Goal: Task Accomplishment & Management: Manage account settings

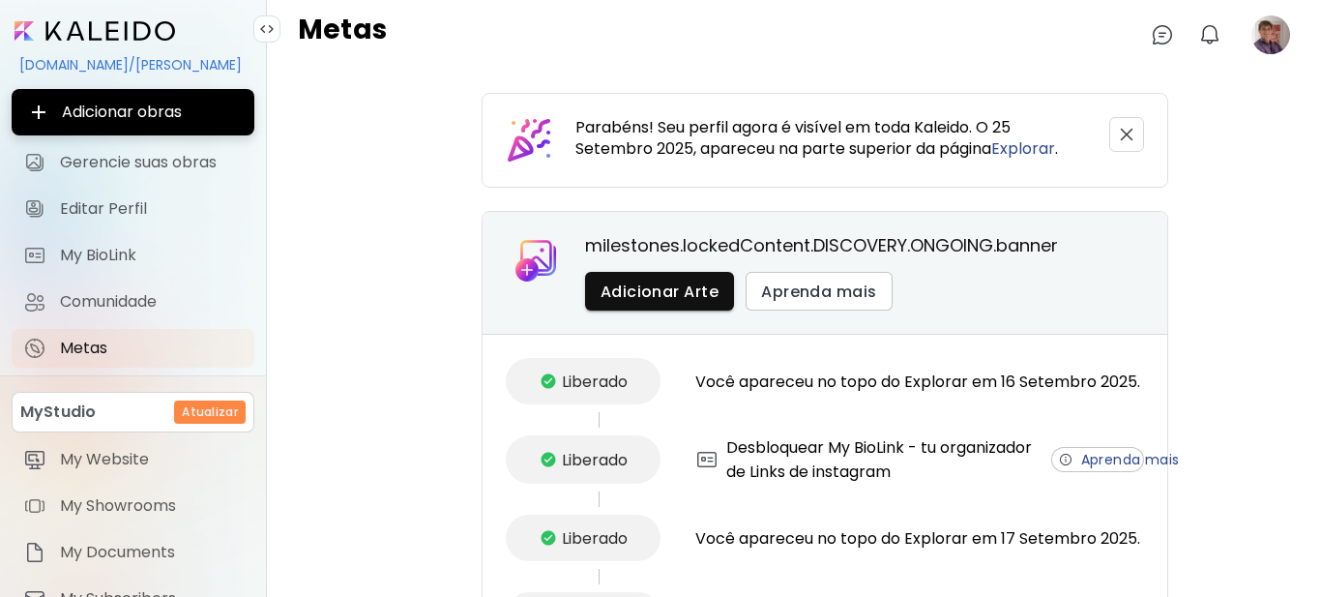
click at [1251, 45] on image at bounding box center [1270, 34] width 39 height 39
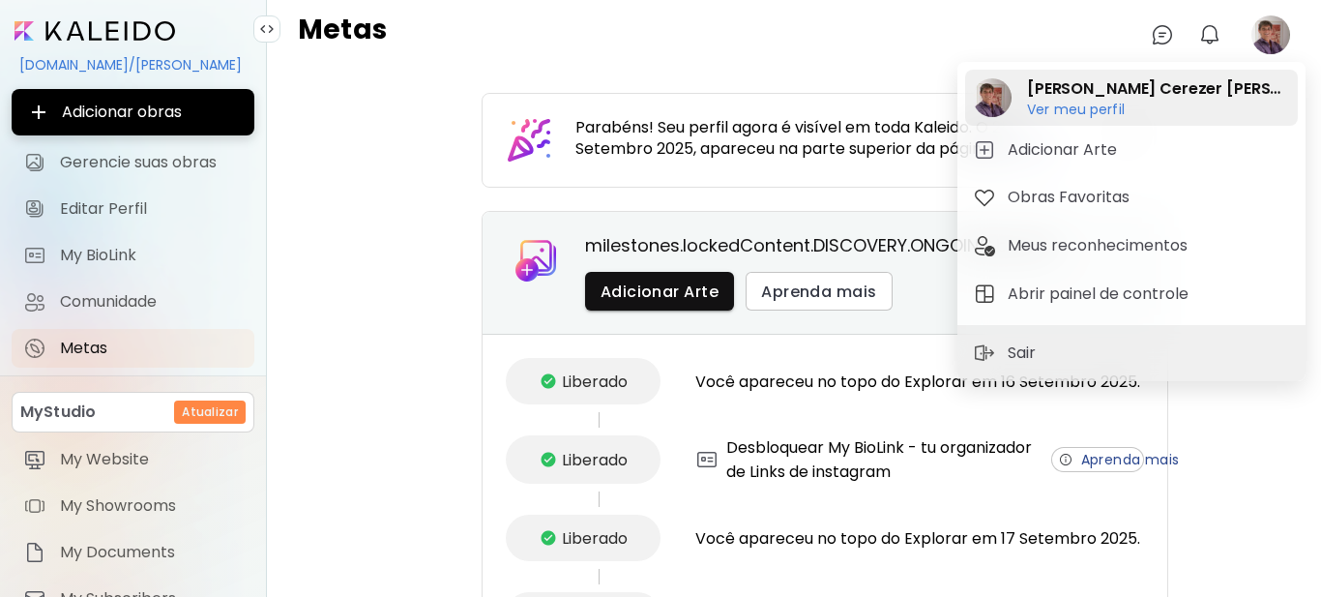
click at [1135, 114] on h6 "Ver meu perfil" at bounding box center [1158, 109] width 263 height 17
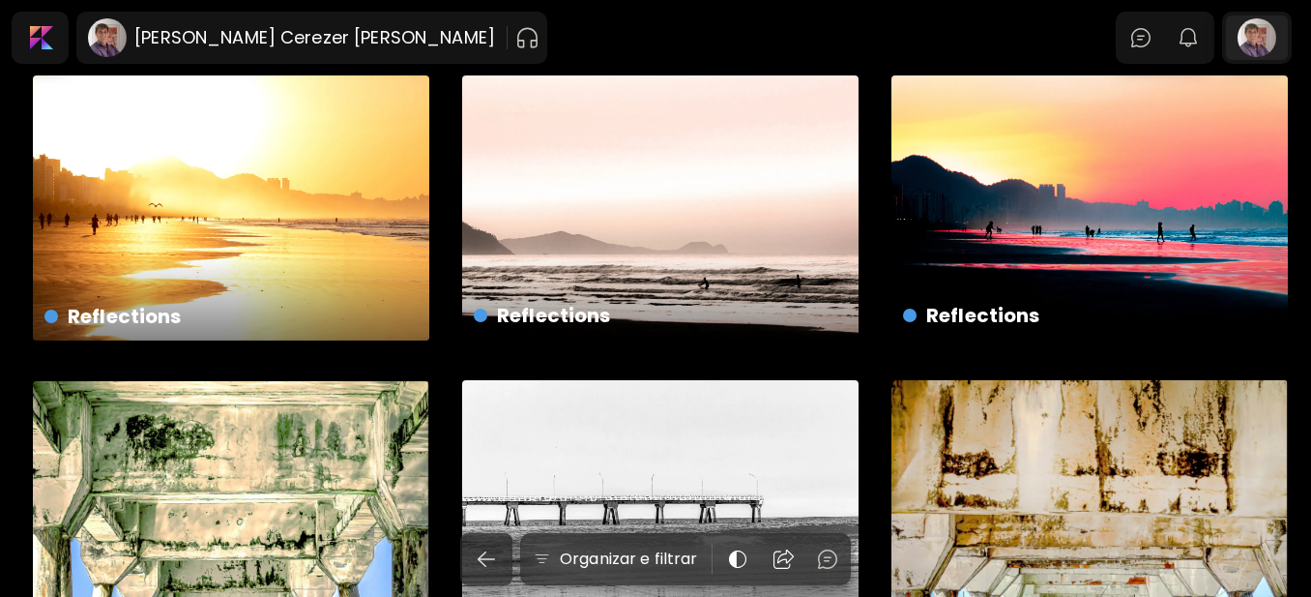
click at [1275, 44] on div at bounding box center [1257, 37] width 62 height 44
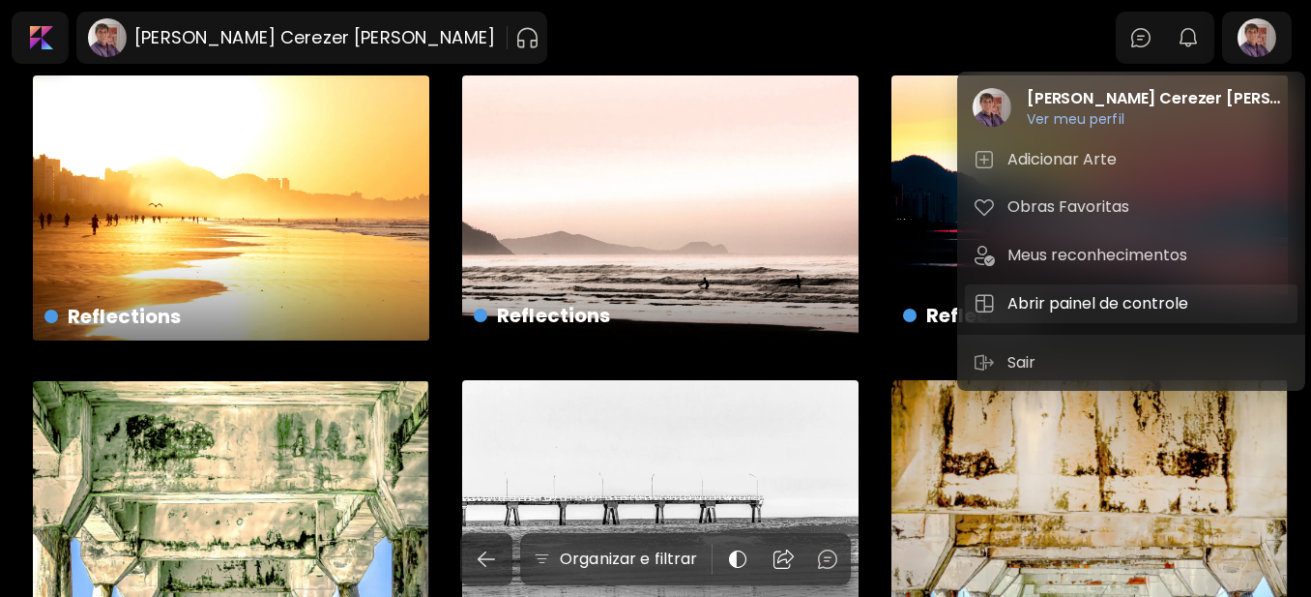
click at [1088, 304] on h5 "Abrir painel de controle" at bounding box center [1101, 303] width 187 height 23
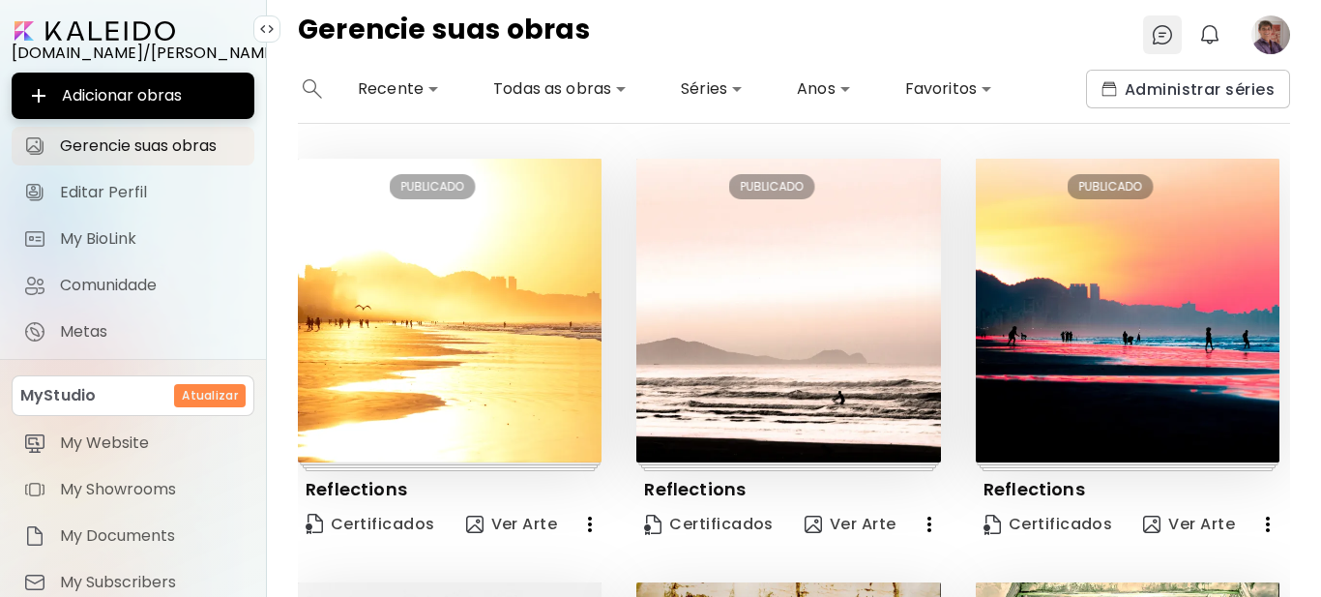
click at [1154, 30] on img at bounding box center [1162, 34] width 23 height 23
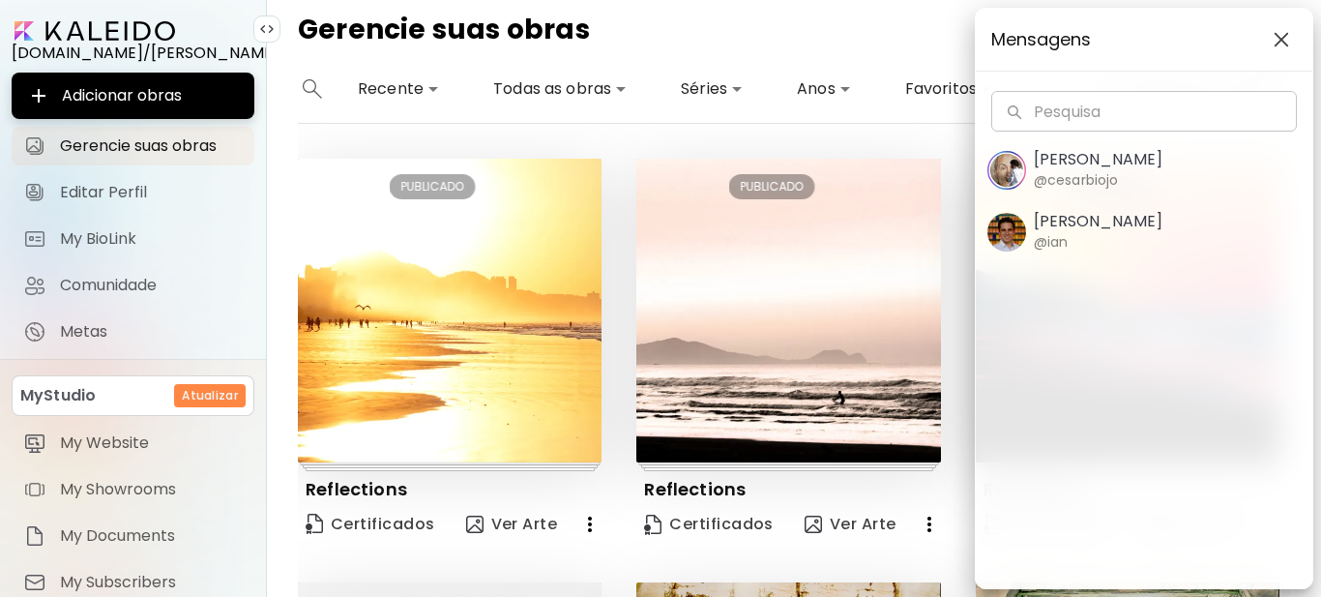
click at [1280, 37] on img "button" at bounding box center [1281, 39] width 15 height 15
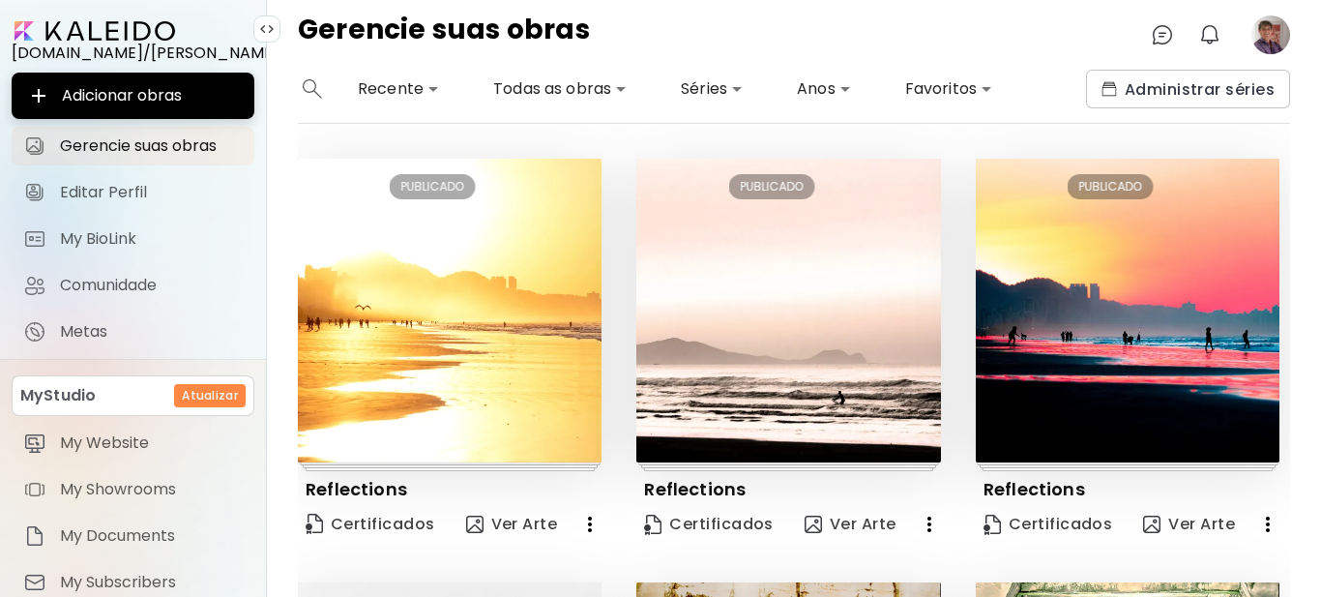
click at [1276, 42] on image at bounding box center [1270, 34] width 39 height 39
